Goal: Communication & Community: Answer question/provide support

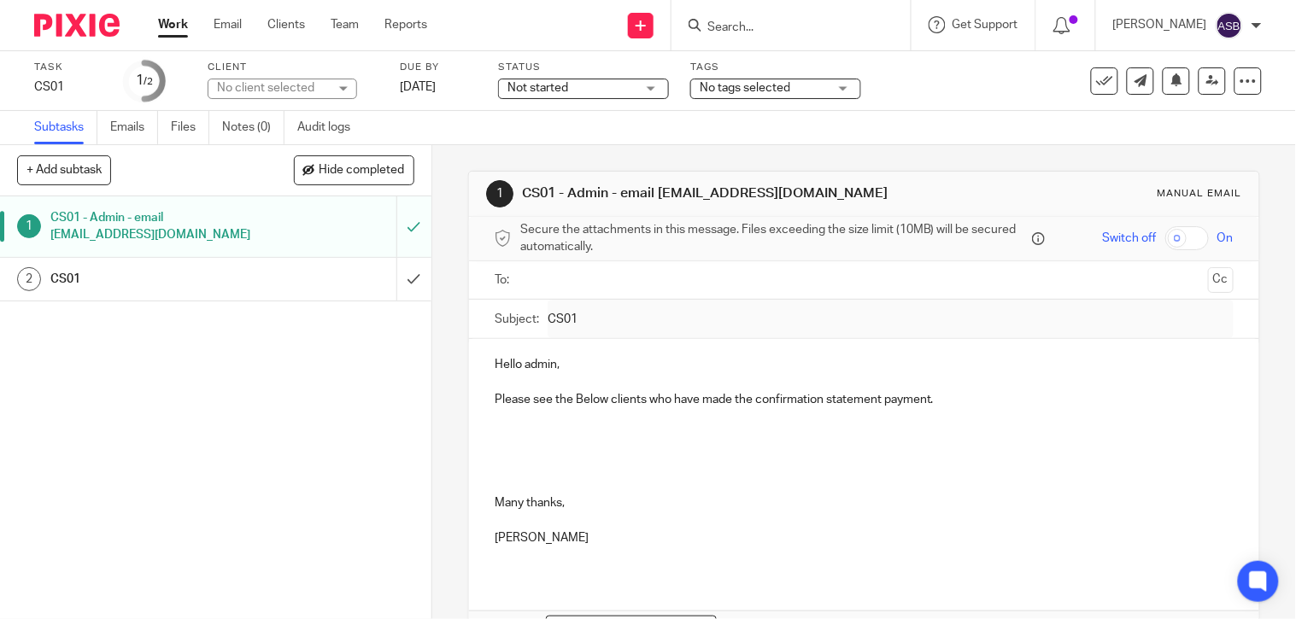
drag, startPoint x: 652, startPoint y: 192, endPoint x: 791, endPoint y: 191, distance: 139.2
click at [791, 191] on h1 "CS01 - Admin - email [EMAIL_ADDRESS][DOMAIN_NAME]" at bounding box center [711, 193] width 378 height 18
copy h1 "[EMAIL_ADDRESS][DOMAIN_NAME]"
click at [553, 278] on input "text" at bounding box center [863, 281] width 675 height 20
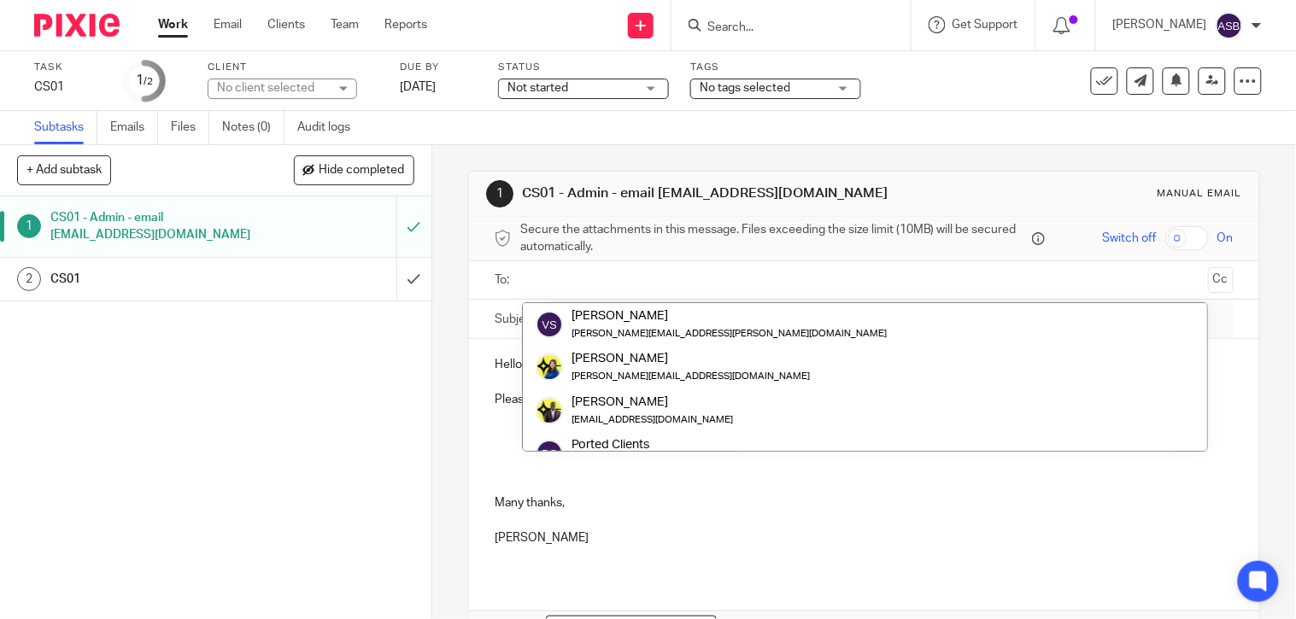
paste input "[EMAIL_ADDRESS][DOMAIN_NAME]"
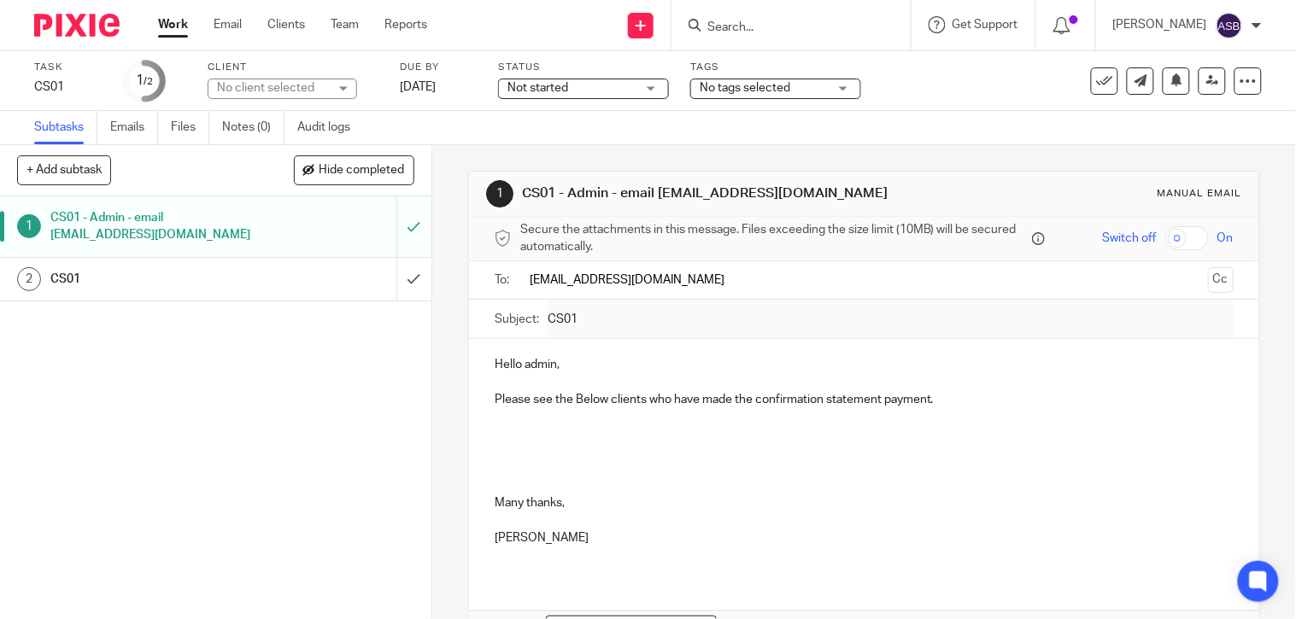
type input "[EMAIL_ADDRESS][DOMAIN_NAME]"
click at [946, 413] on p at bounding box center [863, 416] width 739 height 17
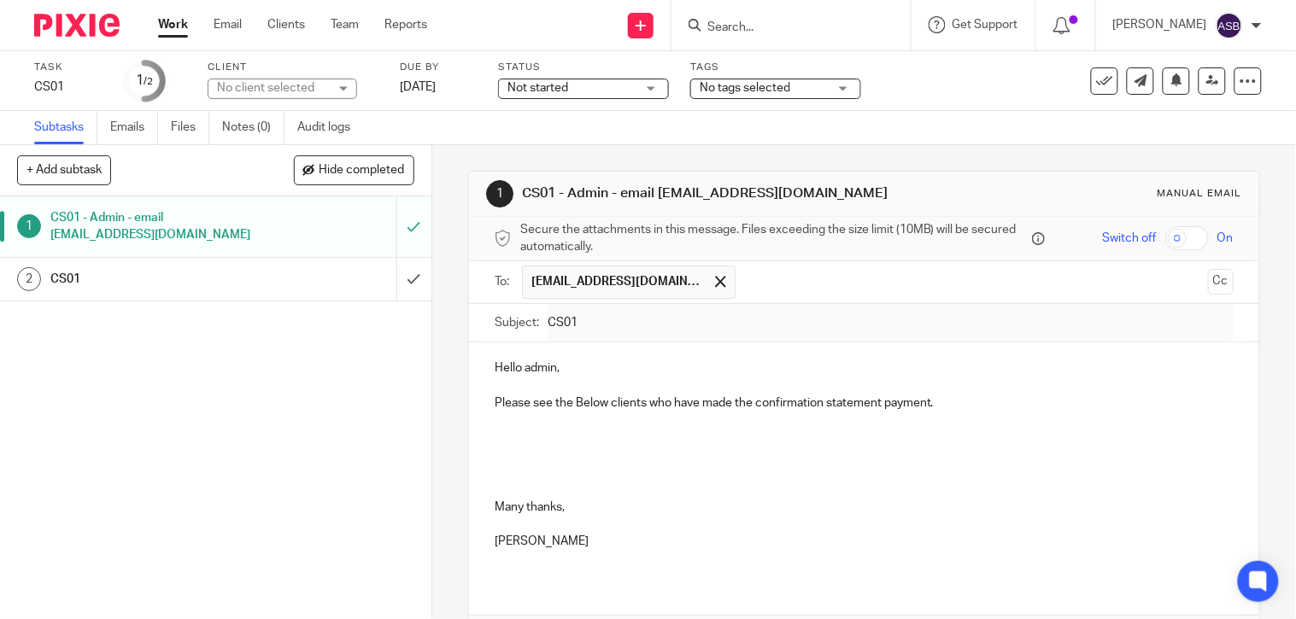
click at [572, 442] on p at bounding box center [863, 437] width 739 height 17
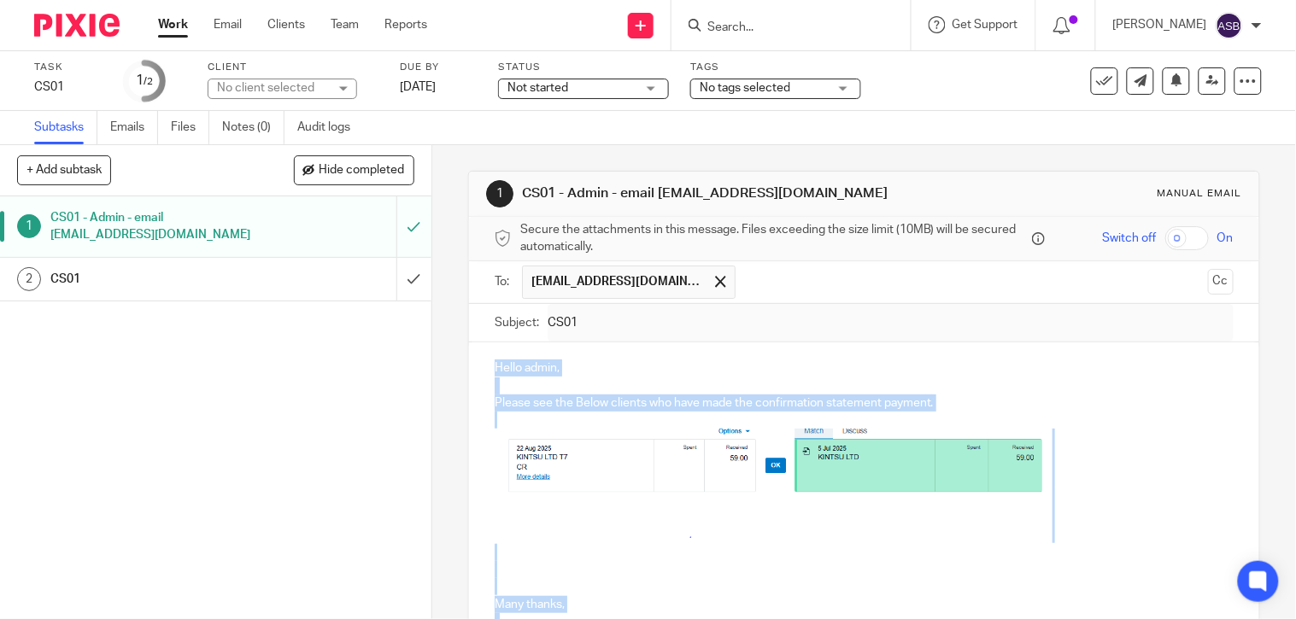
drag, startPoint x: 577, startPoint y: 445, endPoint x: 467, endPoint y: 370, distance: 133.4
click at [469, 370] on div "Hello admin, Please see the Below clients who have made the confirmation statem…" at bounding box center [864, 509] width 790 height 335
copy div "Hello admin, Please see the Below clients who have made the confirmation statem…"
click at [390, 225] on input "submit" at bounding box center [215, 226] width 431 height 61
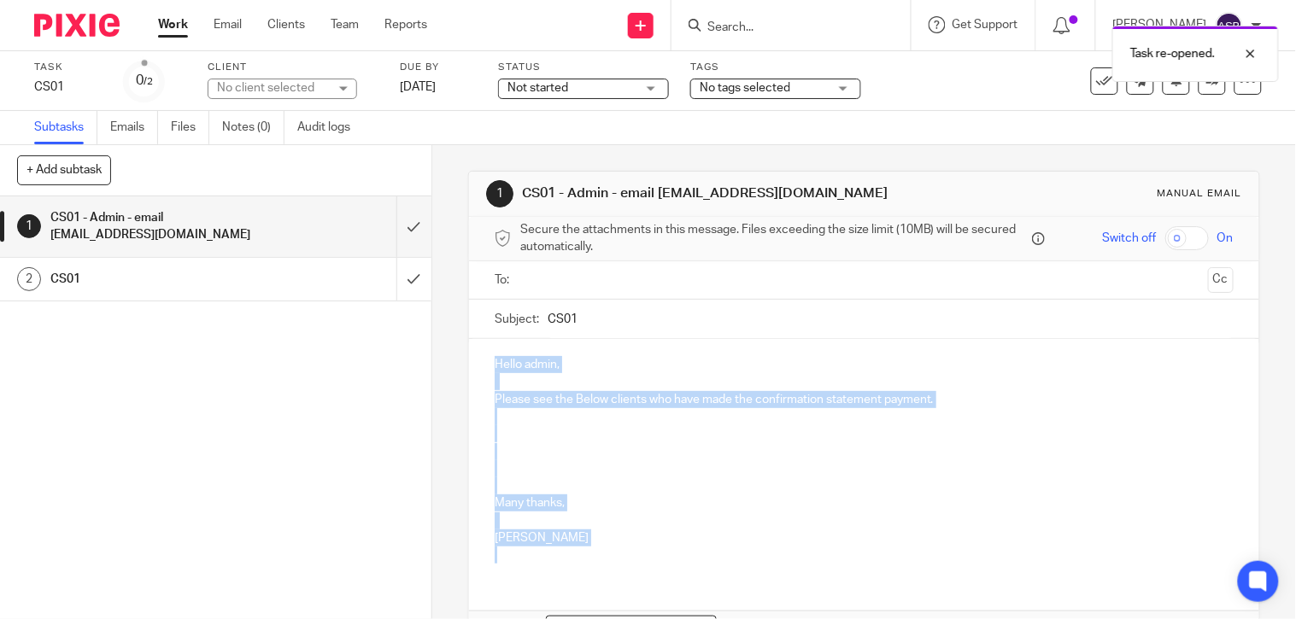
drag, startPoint x: 585, startPoint y: 553, endPoint x: 471, endPoint y: 331, distance: 250.2
click at [471, 331] on form "Secure the attachments in this message. Files exceeding the size limit (10MB) w…" at bounding box center [864, 460] width 790 height 487
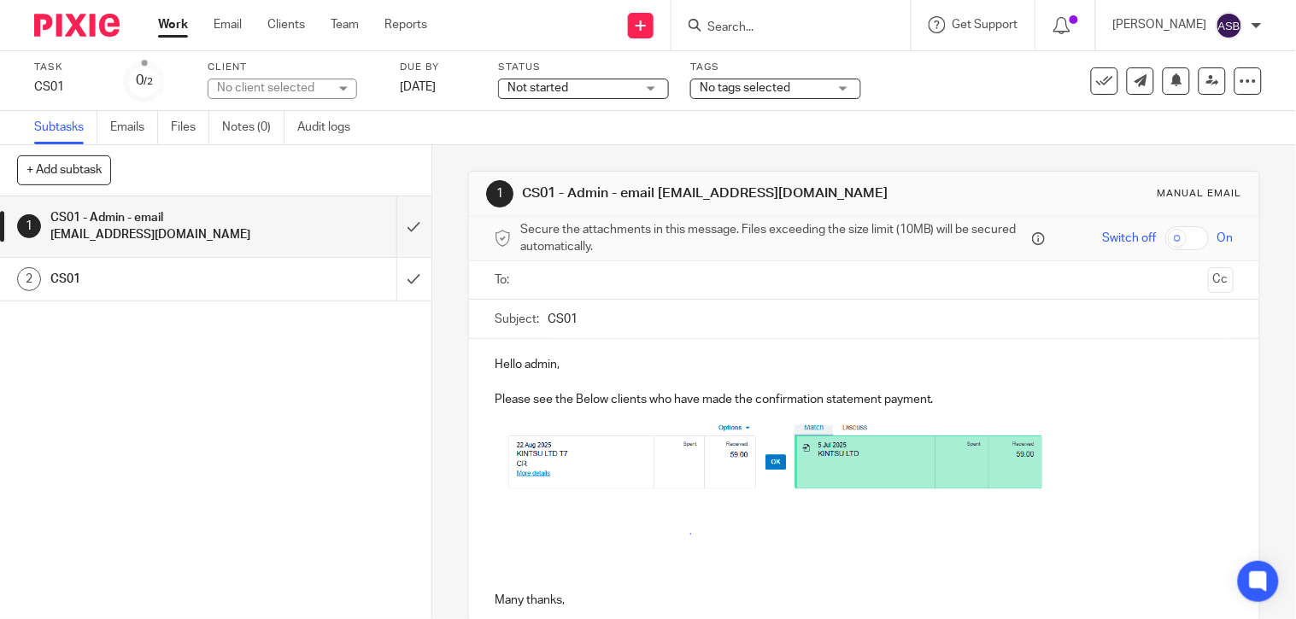
click at [838, 198] on h1 "CS01 - Admin - email [EMAIL_ADDRESS][DOMAIN_NAME]" at bounding box center [711, 193] width 378 height 18
copy h1 "[EMAIL_ADDRESS][DOMAIN_NAME]"
click at [545, 283] on input "text" at bounding box center [863, 281] width 675 height 20
paste input "[EMAIL_ADDRESS][DOMAIN_NAME]"
type input "[EMAIL_ADDRESS][DOMAIN_NAME]"
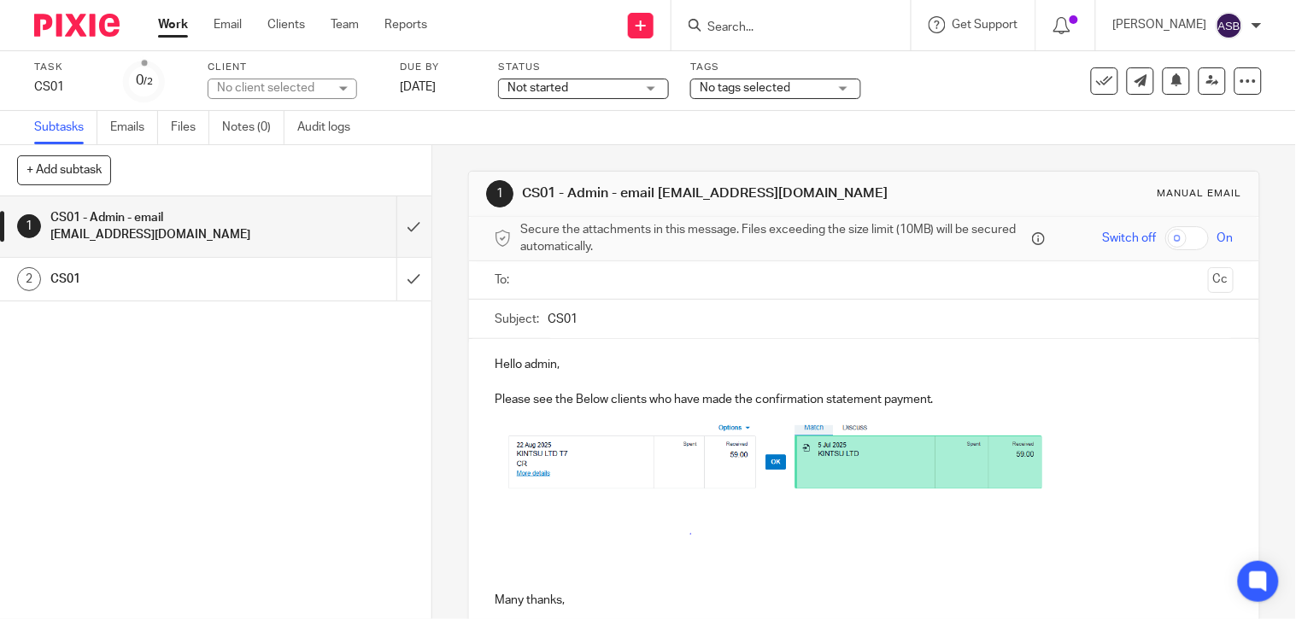
click at [671, 348] on div "Hello admin, Please see the Below clients who have made the confirmation statem…" at bounding box center [864, 506] width 790 height 335
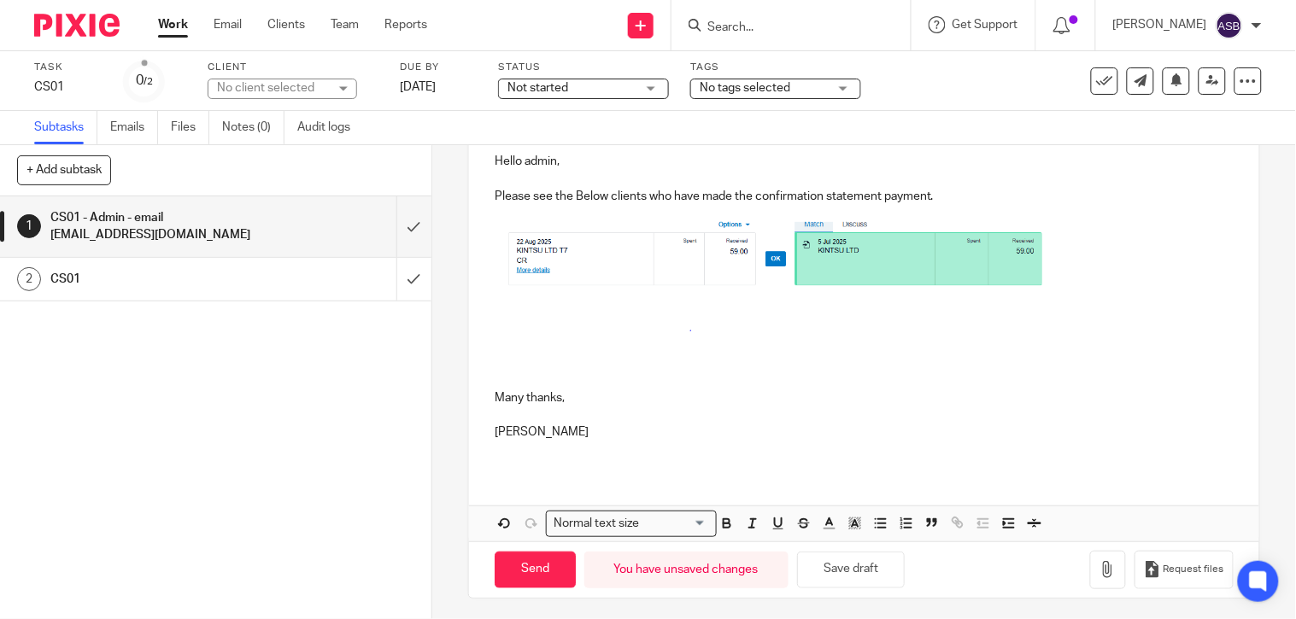
scroll to position [212, 0]
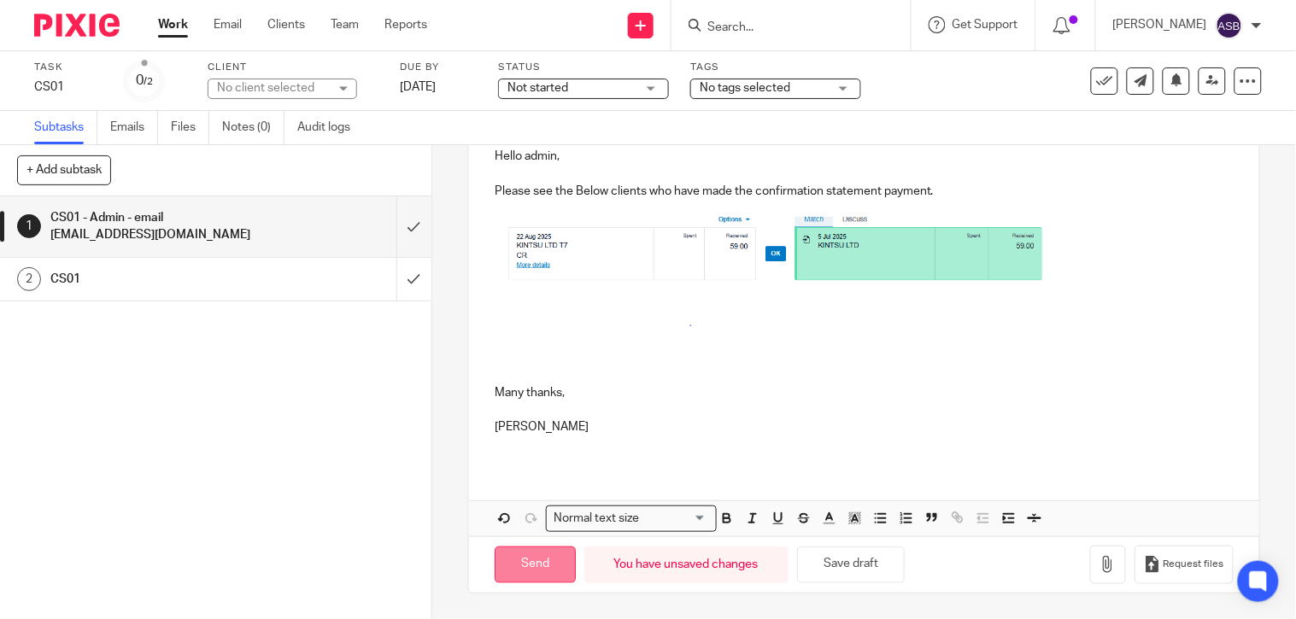
click at [510, 575] on input "Send" at bounding box center [534, 565] width 81 height 37
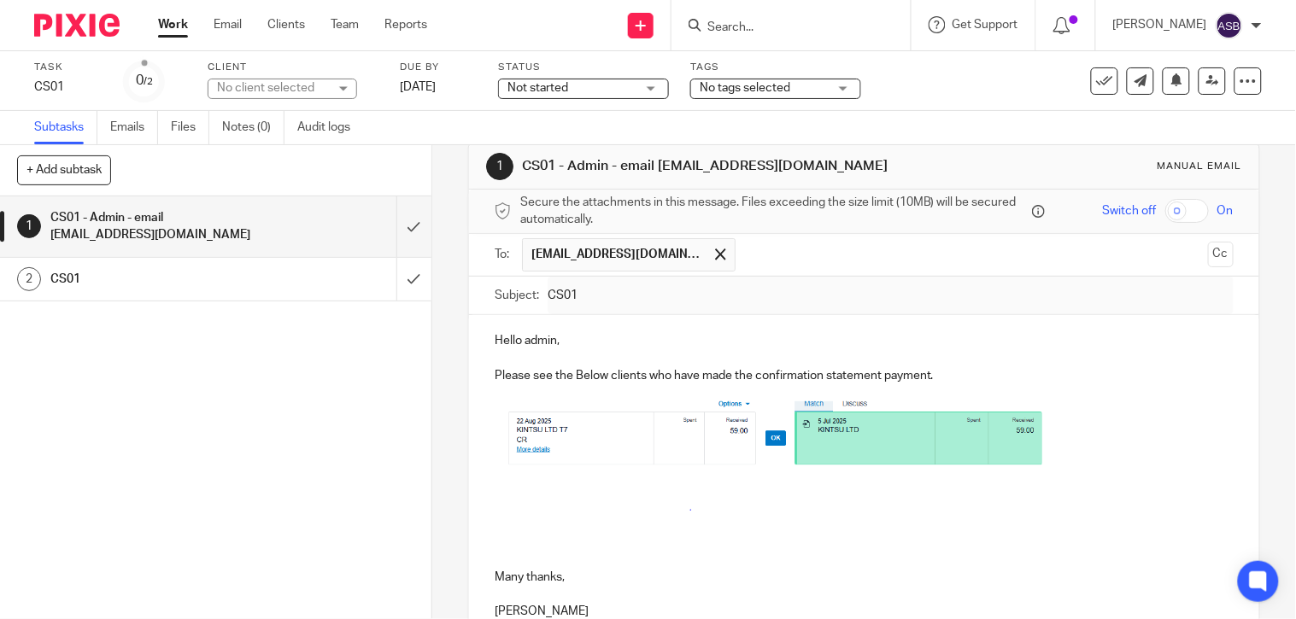
scroll to position [0, 0]
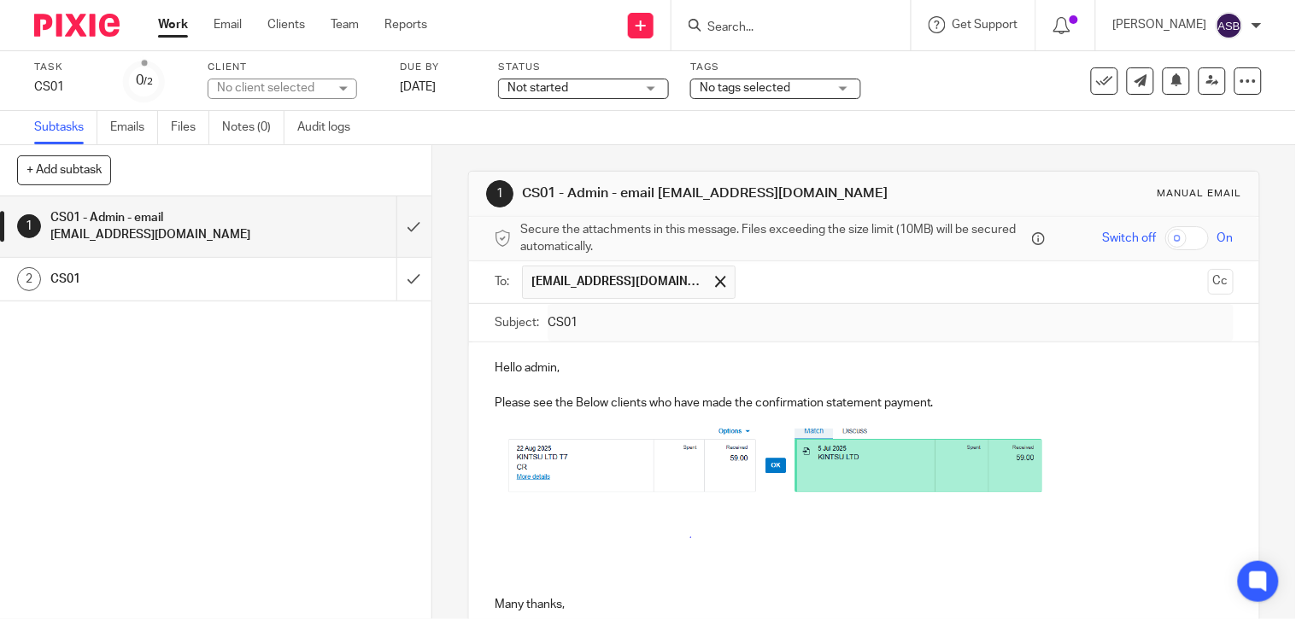
type input "Sent"
